Goal: Task Accomplishment & Management: Use online tool/utility

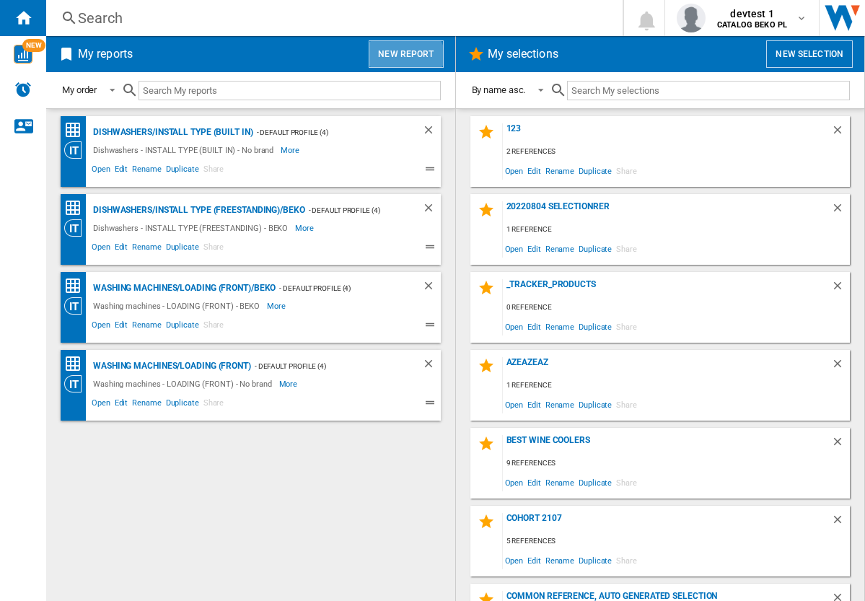
click at [404, 62] on button "New report" at bounding box center [406, 53] width 74 height 27
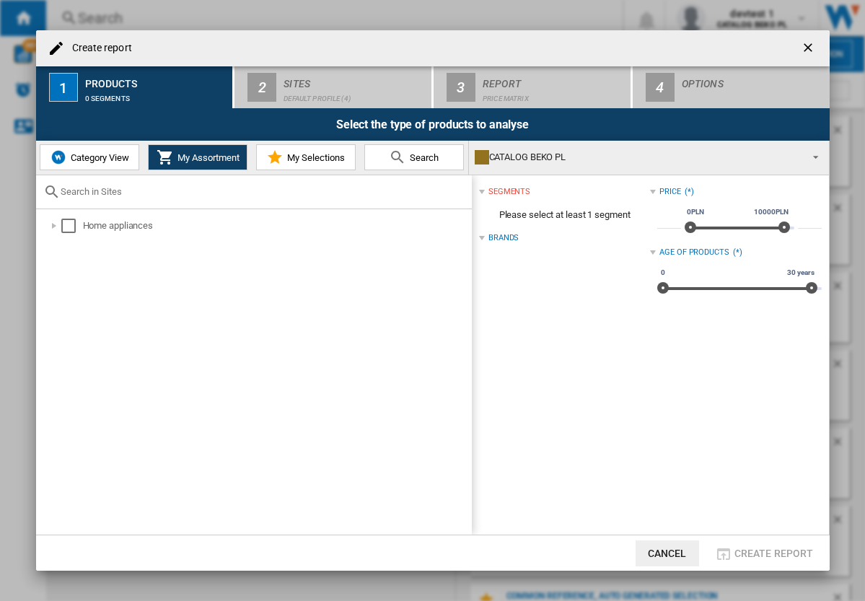
click at [89, 154] on span "Category View" at bounding box center [98, 157] width 62 height 11
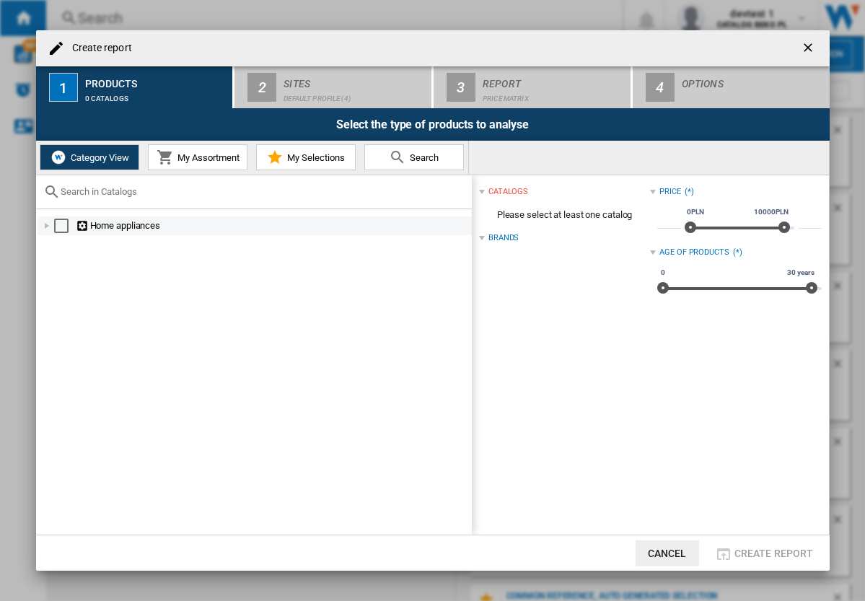
click at [48, 223] on div at bounding box center [47, 226] width 14 height 14
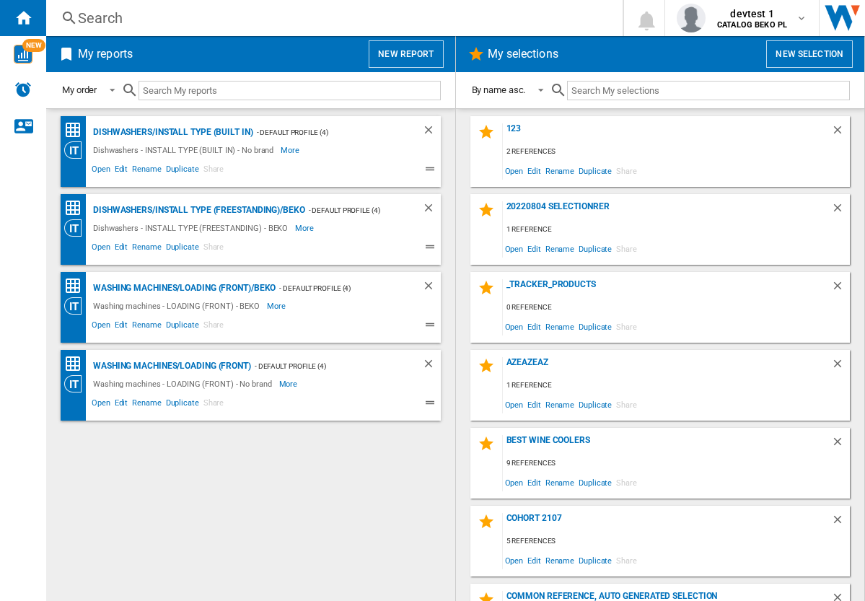
click at [203, 27] on div "Search" at bounding box center [331, 18] width 507 height 20
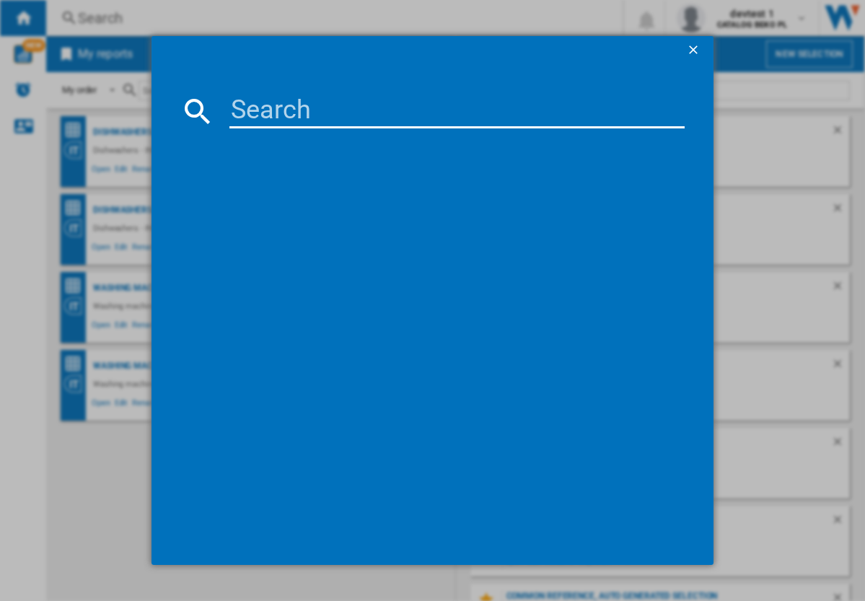
click at [281, 113] on input at bounding box center [456, 111] width 455 height 35
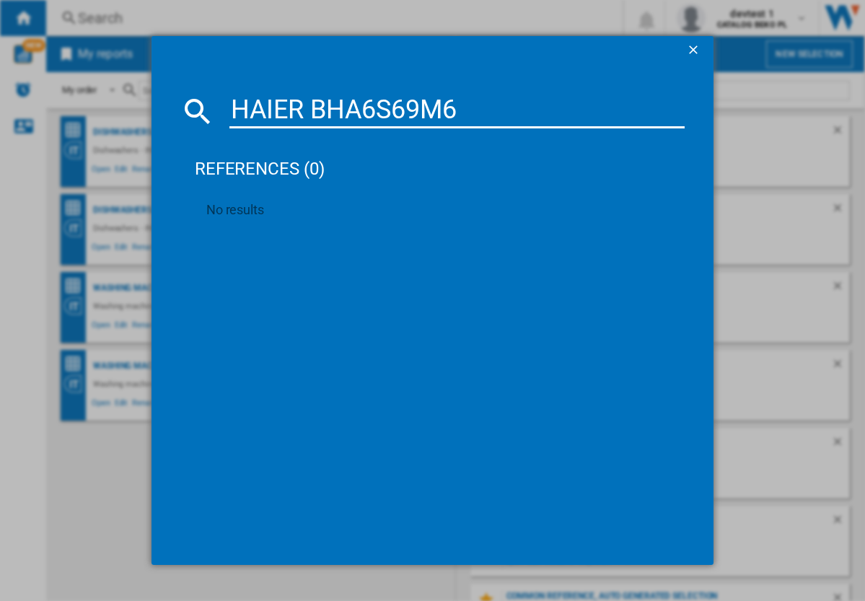
type input "HAIER BHA6S69M6"
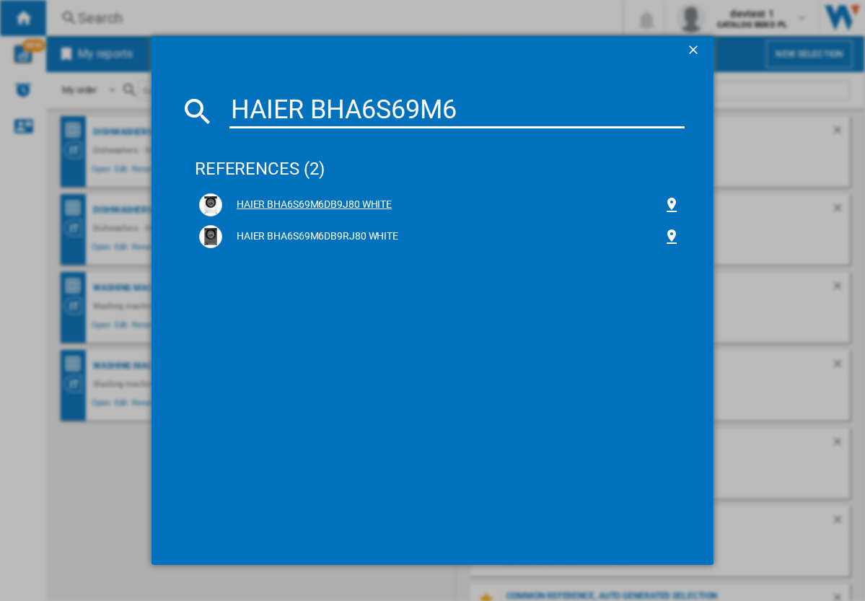
click at [335, 202] on div "HAIER BHA6S69M6DB9J80 WHITE" at bounding box center [442, 205] width 441 height 14
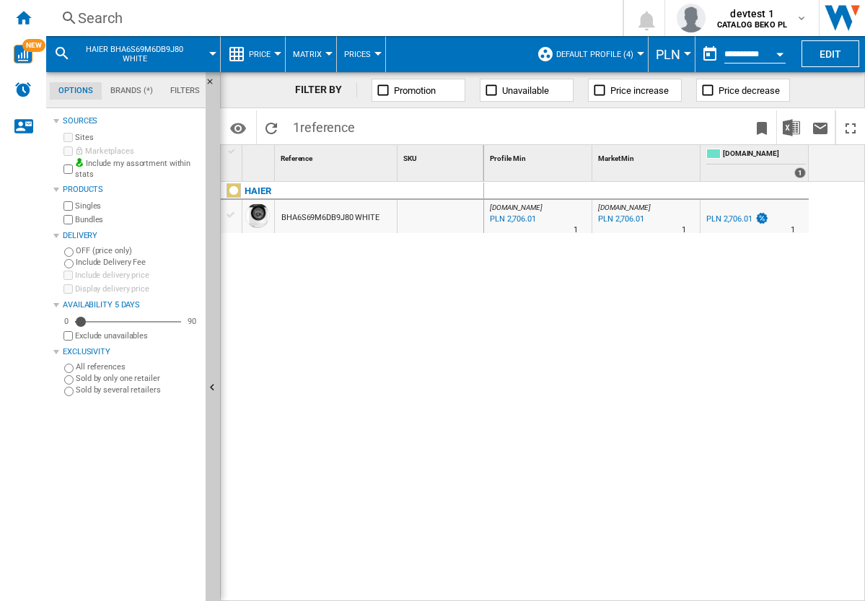
click at [236, 215] on div at bounding box center [231, 214] width 15 height 13
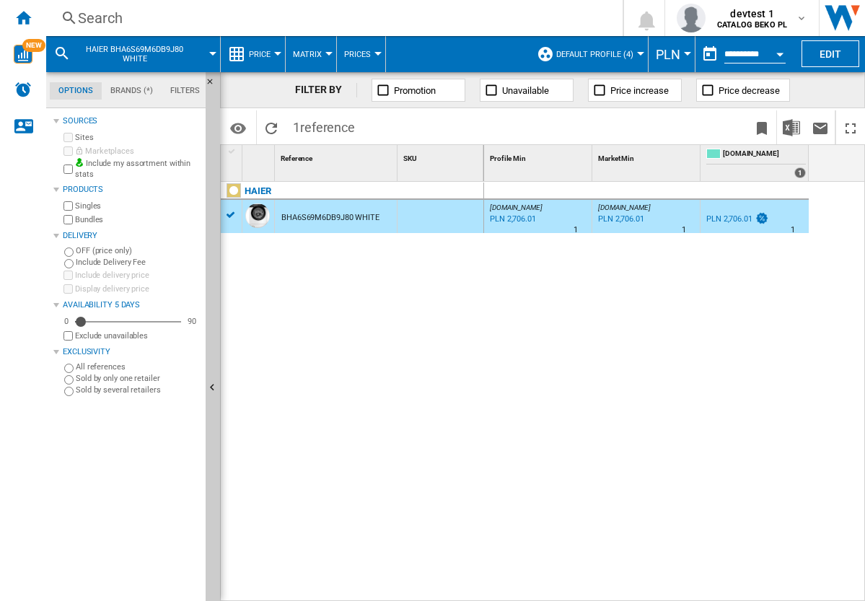
click at [230, 214] on div at bounding box center [432, 300] width 865 height 601
click at [230, 214] on div "HAIER" at bounding box center [355, 198] width 263 height 33
click at [230, 214] on div at bounding box center [432, 300] width 865 height 601
click at [230, 214] on div "HAIER" at bounding box center [355, 198] width 263 height 33
click at [230, 219] on div at bounding box center [231, 214] width 15 height 13
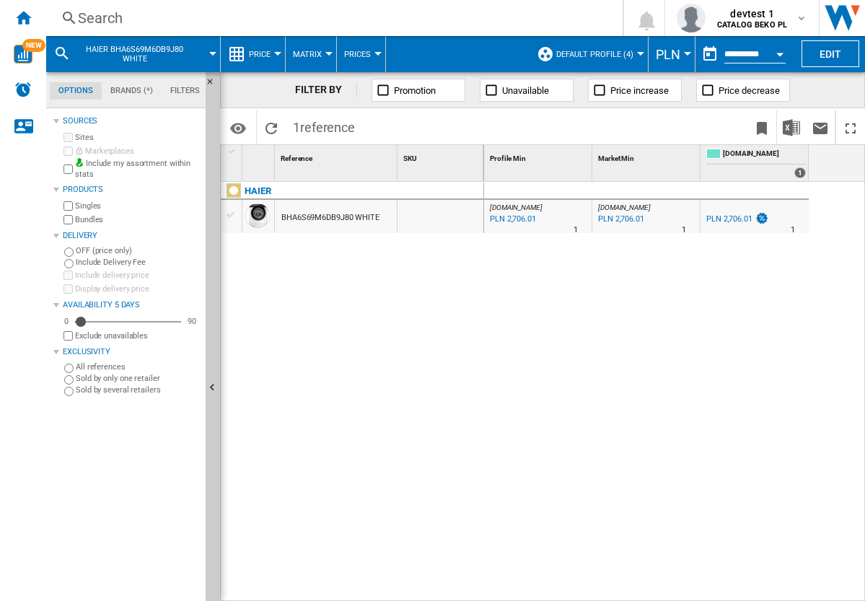
click at [230, 221] on div at bounding box center [231, 214] width 15 height 13
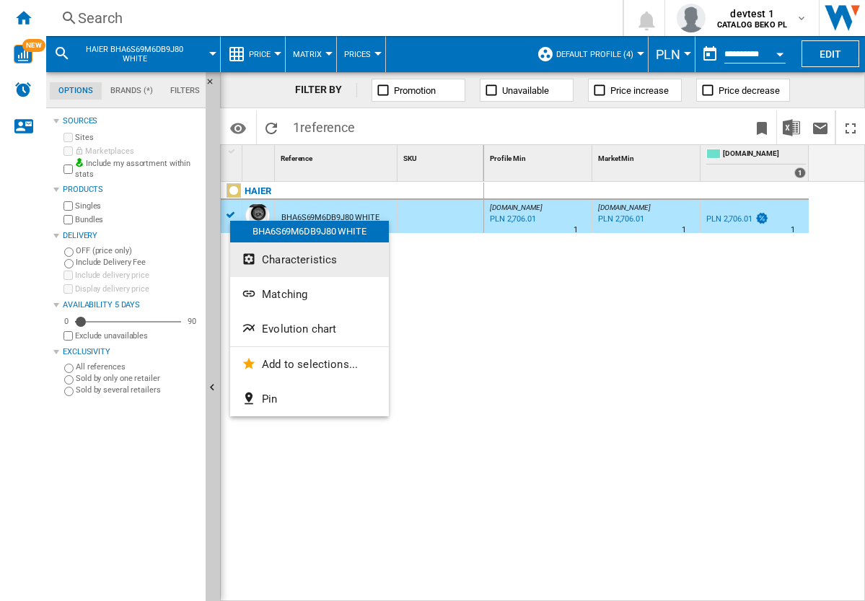
click at [286, 254] on span "Characteristics" at bounding box center [299, 259] width 75 height 13
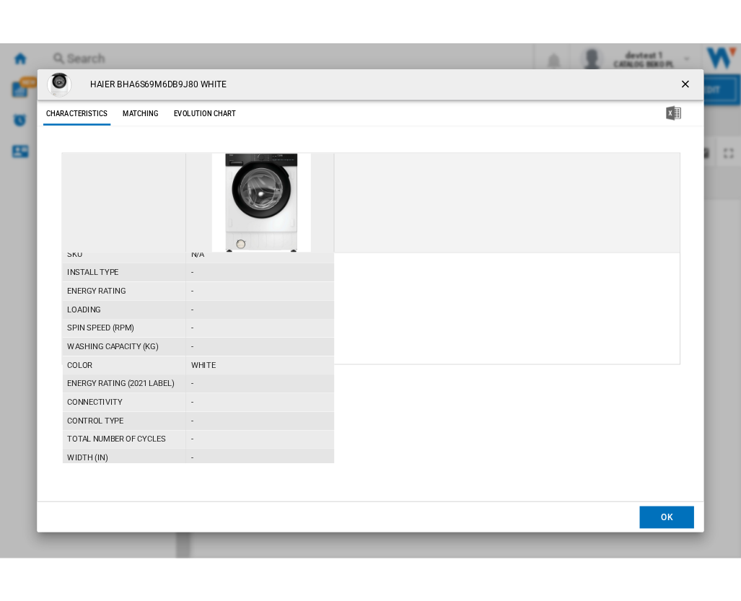
scroll to position [166, 0]
